Goal: Information Seeking & Learning: Learn about a topic

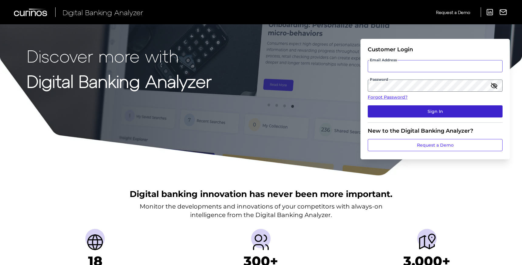
type input "[EMAIL_ADDRESS][DOMAIN_NAME]"
click at [423, 113] on button "Sign In" at bounding box center [435, 111] width 135 height 12
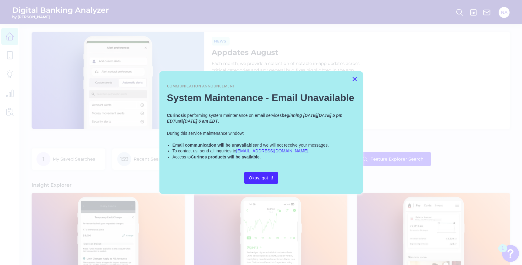
click at [355, 83] on button "×" at bounding box center [355, 79] width 6 height 10
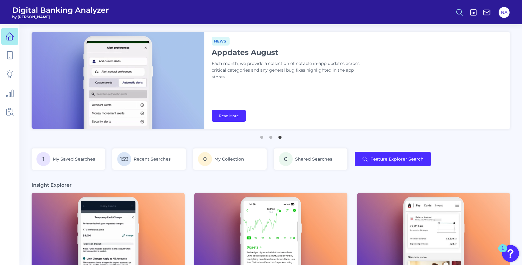
click at [456, 15] on icon at bounding box center [460, 12] width 9 height 9
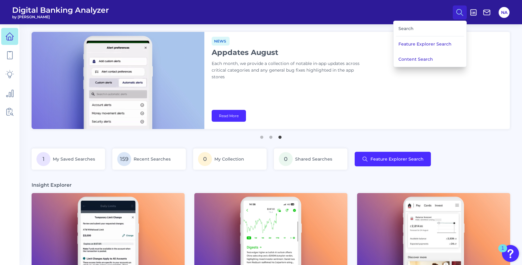
click at [418, 28] on div "Search" at bounding box center [430, 28] width 68 height 15
click at [401, 25] on div "Search" at bounding box center [430, 28] width 68 height 15
click at [401, 27] on div "Search" at bounding box center [430, 28] width 68 height 15
click at [430, 57] on button "Content Search" at bounding box center [430, 59] width 73 height 15
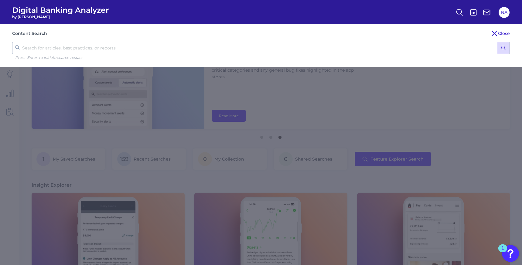
click at [246, 46] on input "text" at bounding box center [261, 48] width 498 height 12
type input "gold"
click at [498, 42] on button "submit" at bounding box center [504, 48] width 12 height 12
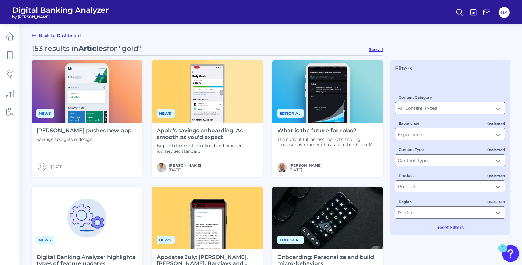
click at [429, 109] on input "All Content Types" at bounding box center [450, 108] width 109 height 12
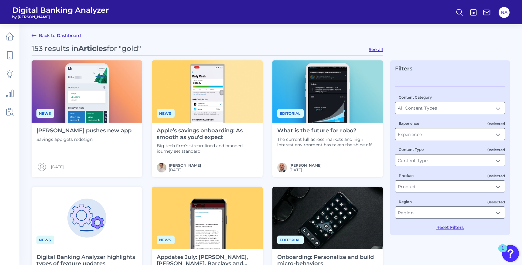
click at [436, 134] on input "Experience" at bounding box center [450, 135] width 109 height 12
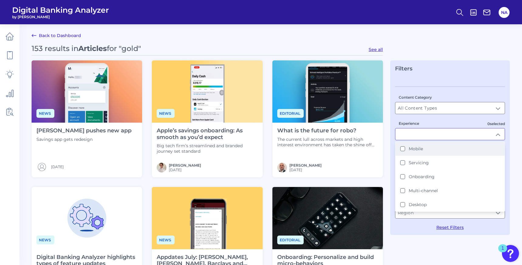
click at [423, 147] on label "Mobile" at bounding box center [416, 148] width 14 height 5
type input "Mobile"
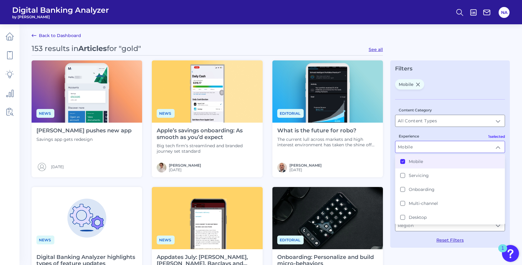
click at [482, 94] on div "Mobile Content Category All Content Types All Content Types 1 selected Experien…" at bounding box center [450, 161] width 110 height 164
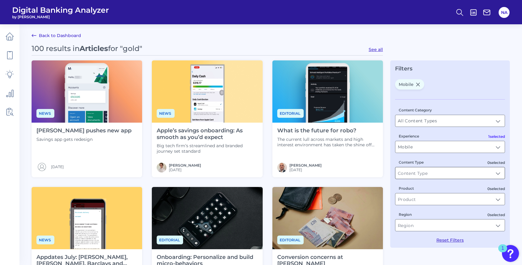
click at [439, 172] on input "Content Type" at bounding box center [450, 173] width 109 height 12
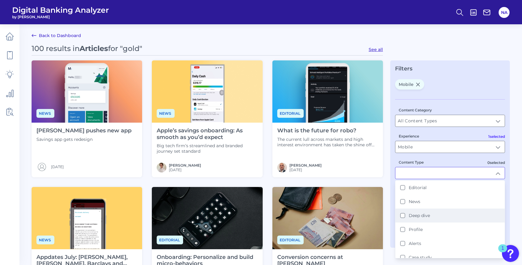
click at [405, 216] on div "Deep dive" at bounding box center [416, 215] width 30 height 5
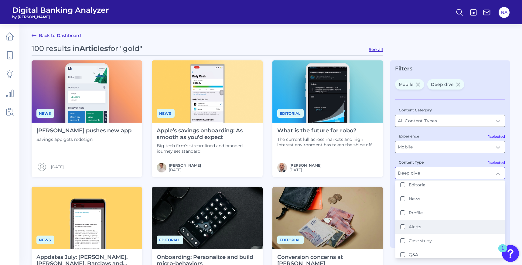
scroll to position [18, 0]
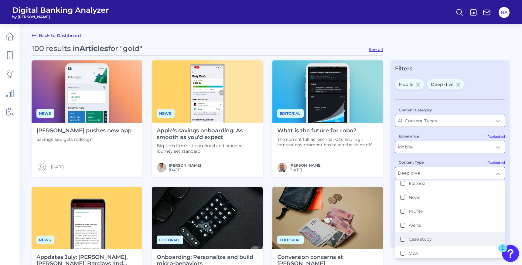
click at [410, 237] on label "Case study" at bounding box center [420, 239] width 23 height 5
type input "Deep dive, Case study"
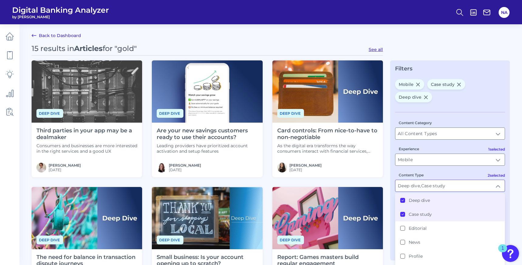
click at [502, 83] on div "Mobile Case study Deep dive" at bounding box center [450, 92] width 110 height 26
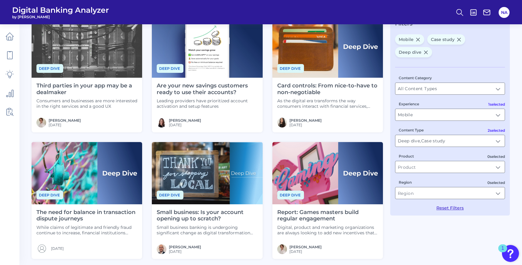
scroll to position [49, 0]
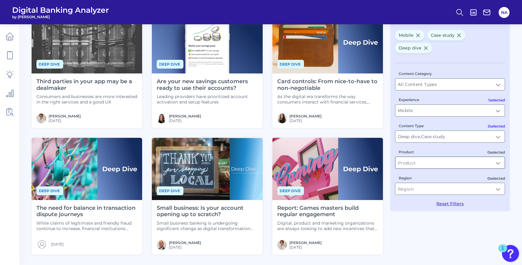
click at [458, 167] on input "Product" at bounding box center [450, 163] width 109 height 12
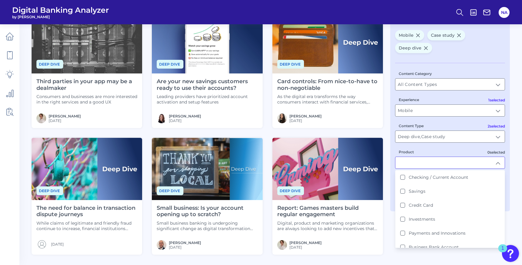
click at [428, 218] on label "Investments" at bounding box center [422, 219] width 26 height 5
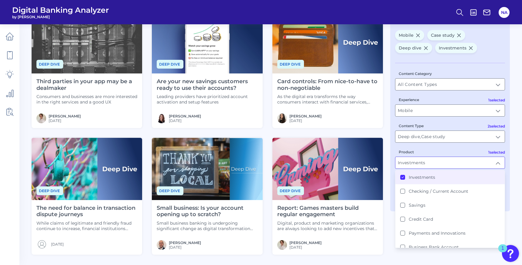
type input "Investments"
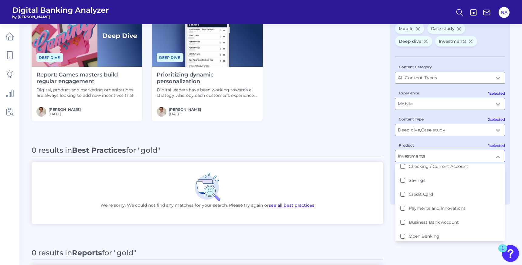
scroll to position [63, 0]
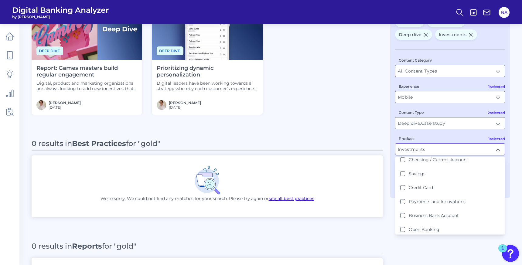
click at [298, 138] on div "2 results in Articles for "gold" Deep dive Report: Games masters build regular …" at bounding box center [208, 162] width 352 height 363
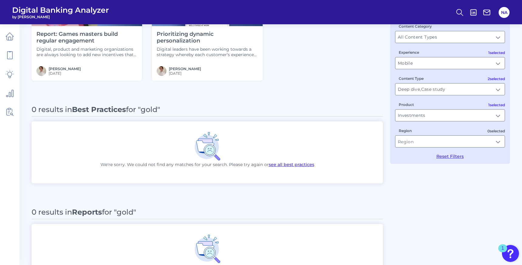
scroll to position [0, 0]
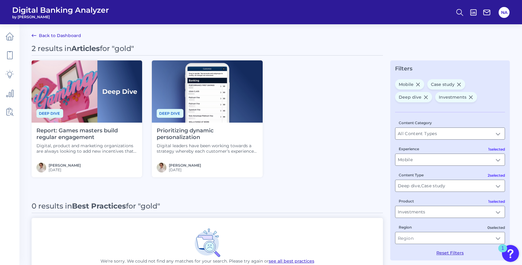
click at [176, 134] on h4 "Prioritizing dynamic personalization" at bounding box center [207, 134] width 101 height 13
